Goal: Task Accomplishment & Management: Manage account settings

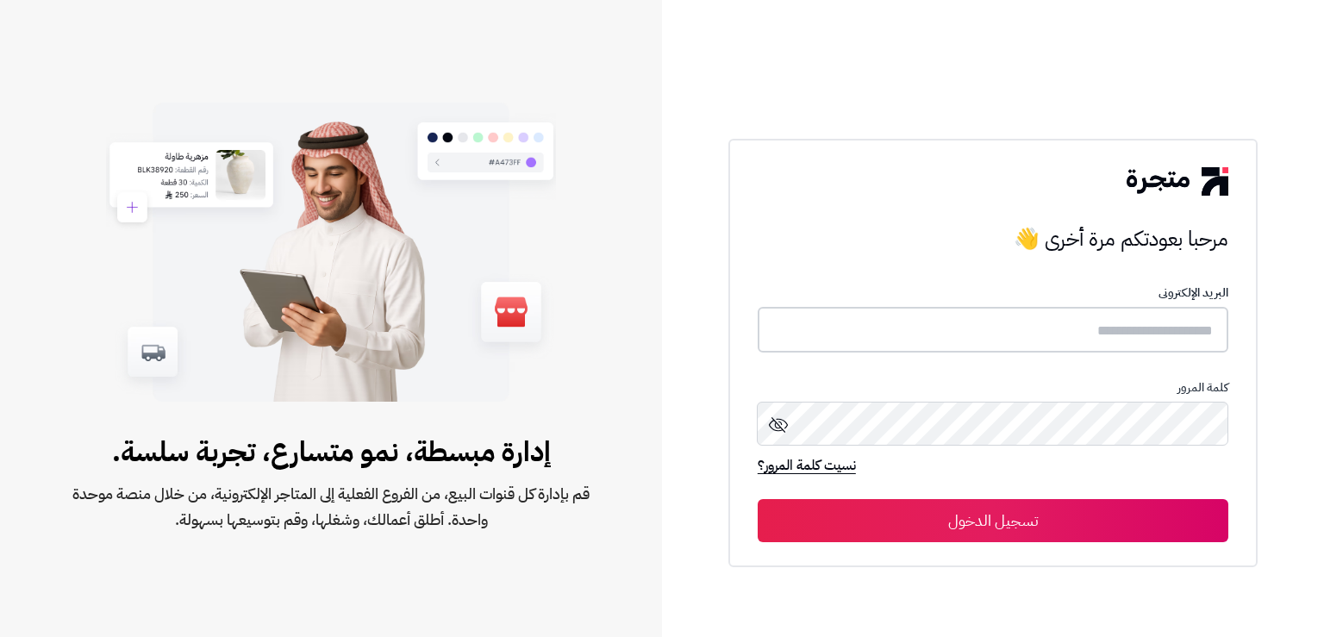
type input "*******"
click at [1034, 527] on button "تسجيل الدخول" at bounding box center [993, 519] width 471 height 43
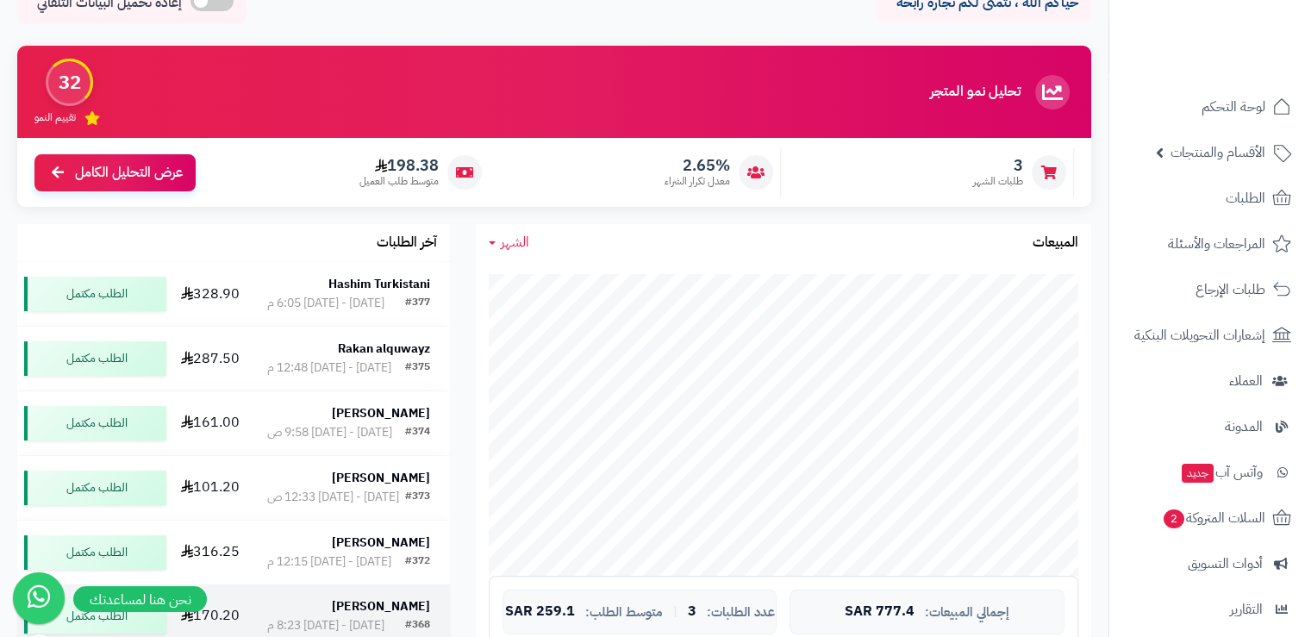
scroll to position [86, 0]
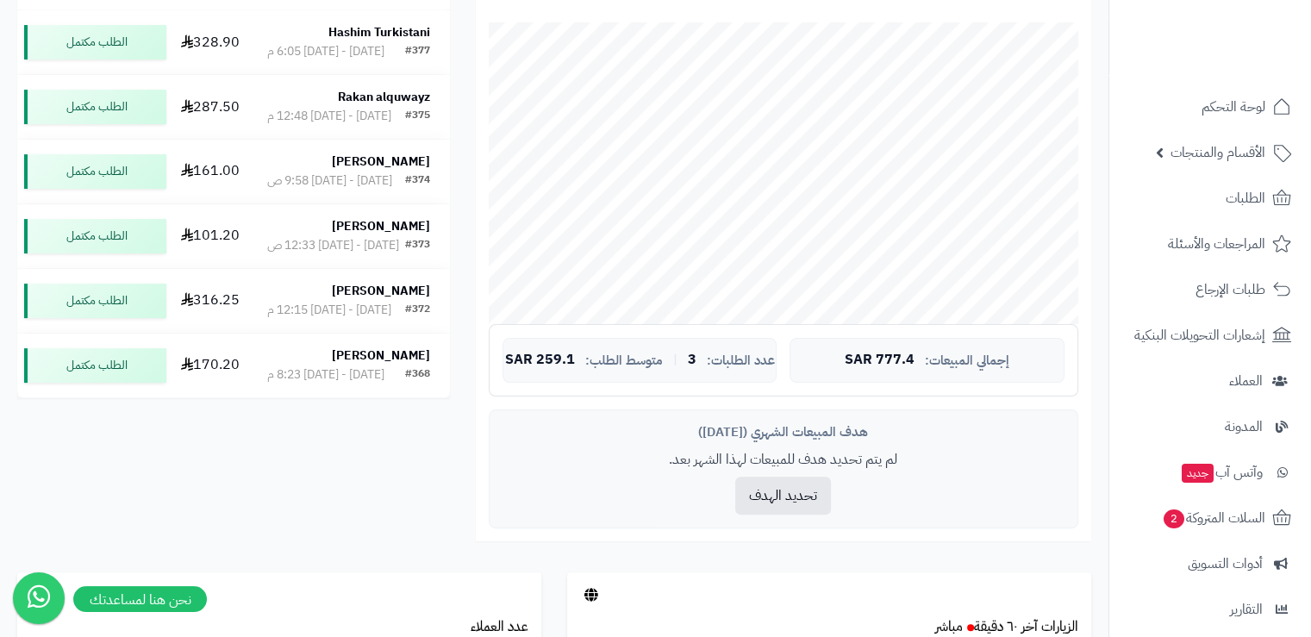
scroll to position [431, 0]
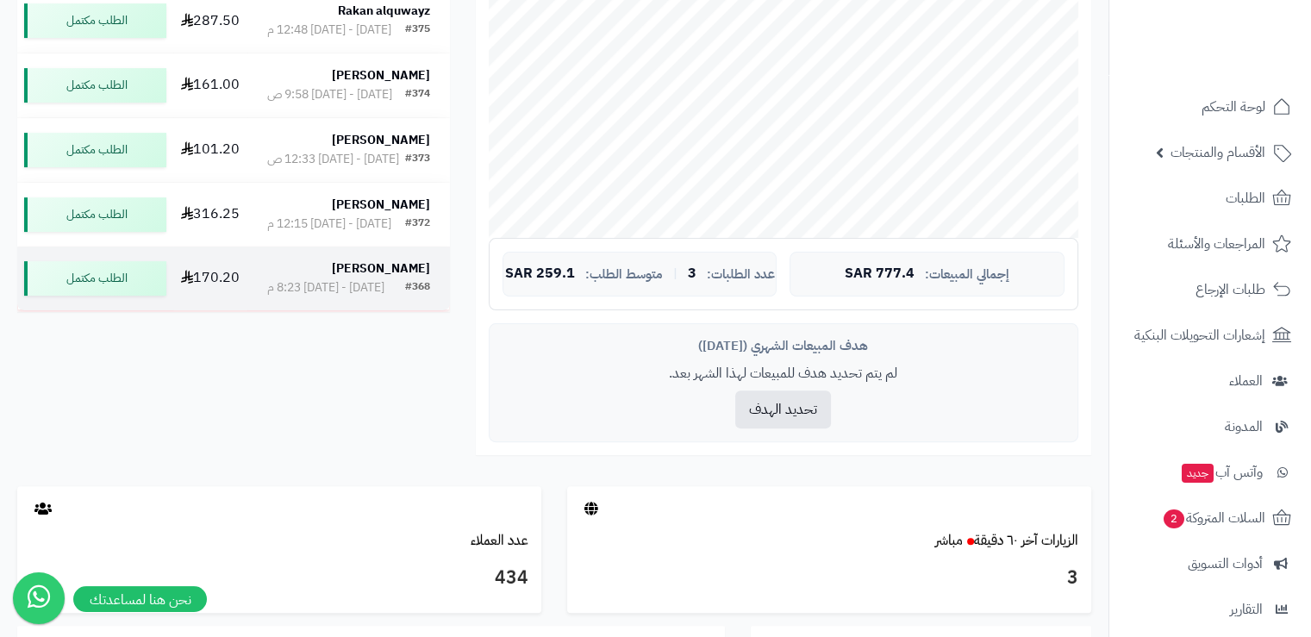
click at [410, 278] on strong "[PERSON_NAME]" at bounding box center [381, 268] width 98 height 18
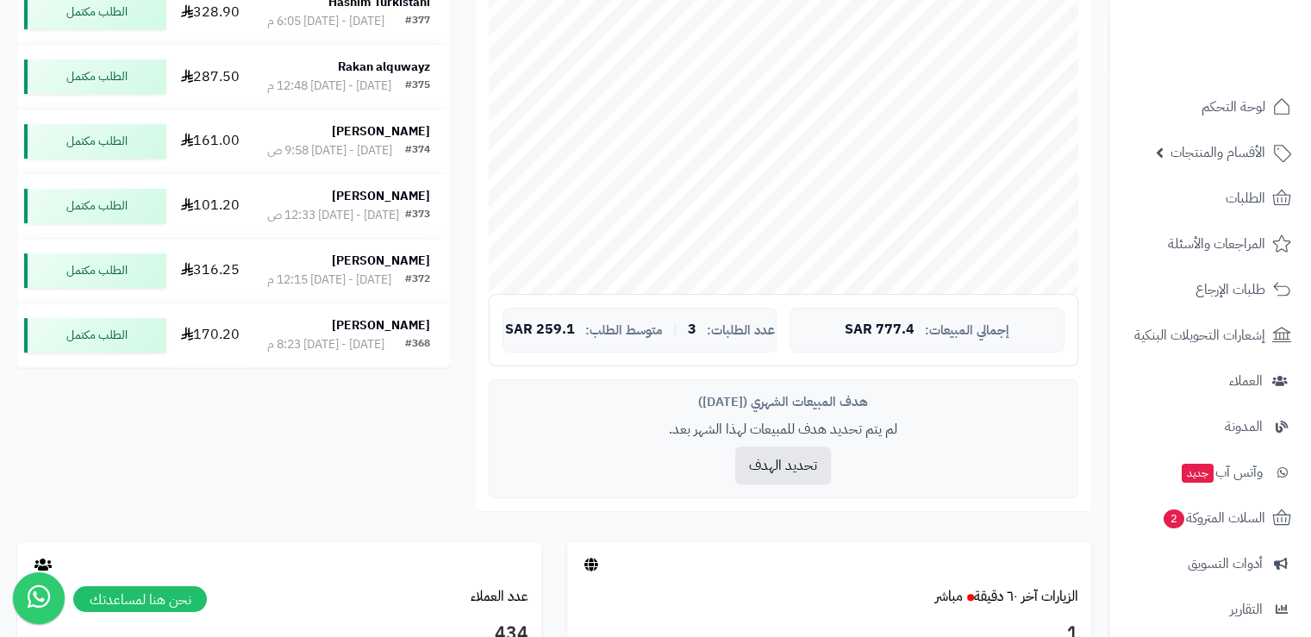
scroll to position [431, 0]
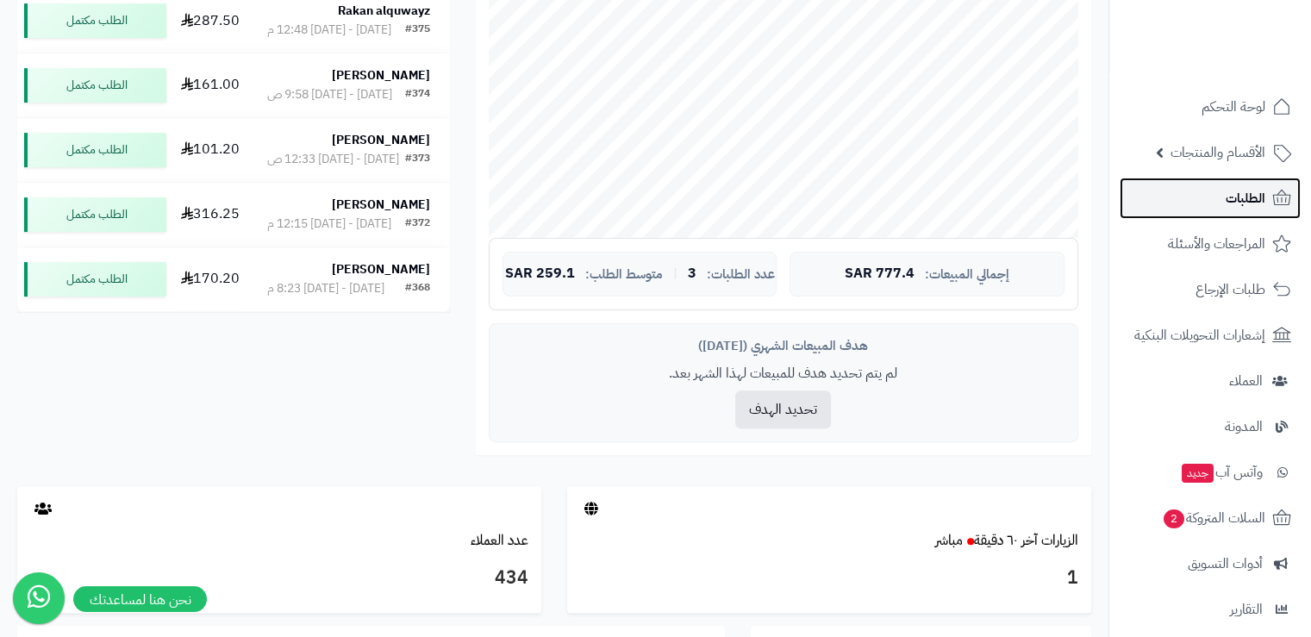
click at [1228, 198] on span "الطلبات" at bounding box center [1246, 198] width 40 height 24
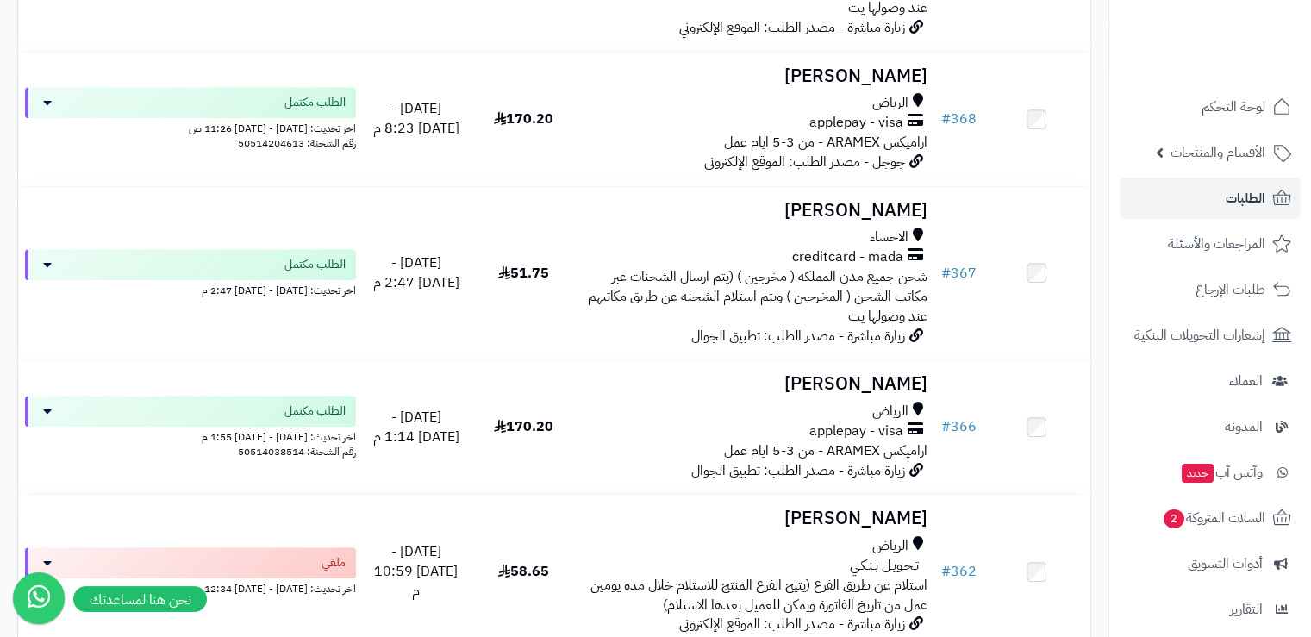
scroll to position [1034, 0]
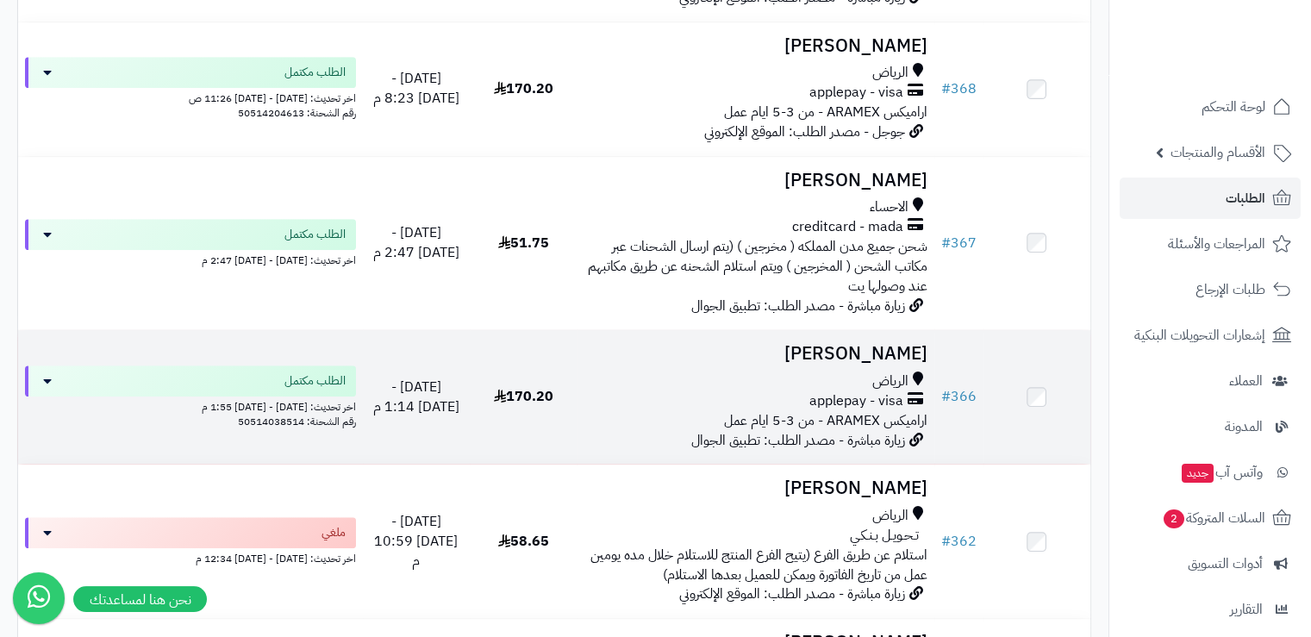
click at [884, 364] on h3 "[PERSON_NAME]" at bounding box center [755, 354] width 343 height 20
